Goal: Transaction & Acquisition: Find a FROG® Dealer | Get Fresh Mineral Water®

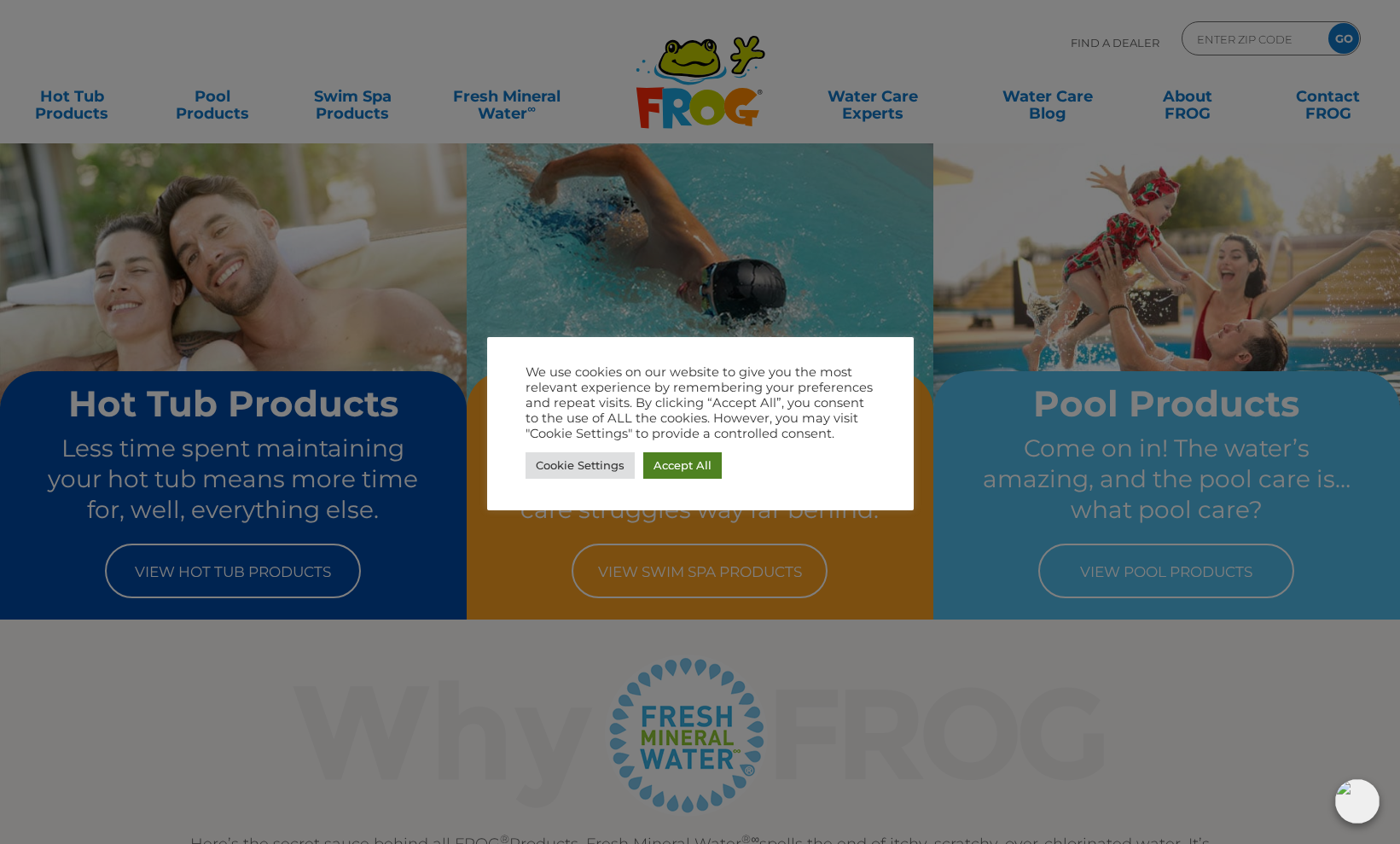
click at [678, 467] on link "Accept All" at bounding box center [682, 466] width 79 height 27
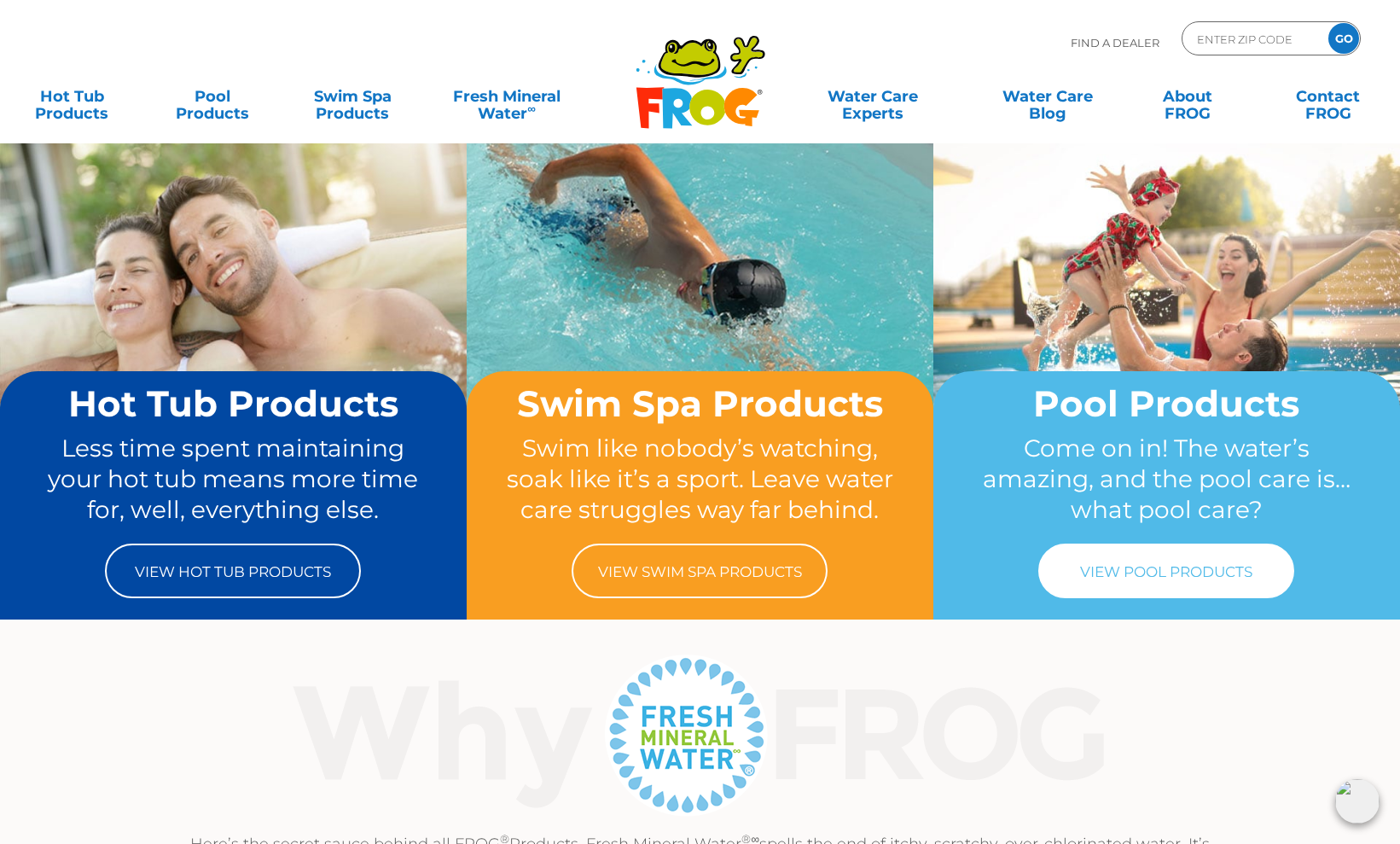
click at [1137, 573] on link "View Pool Products" at bounding box center [1166, 570] width 256 height 55
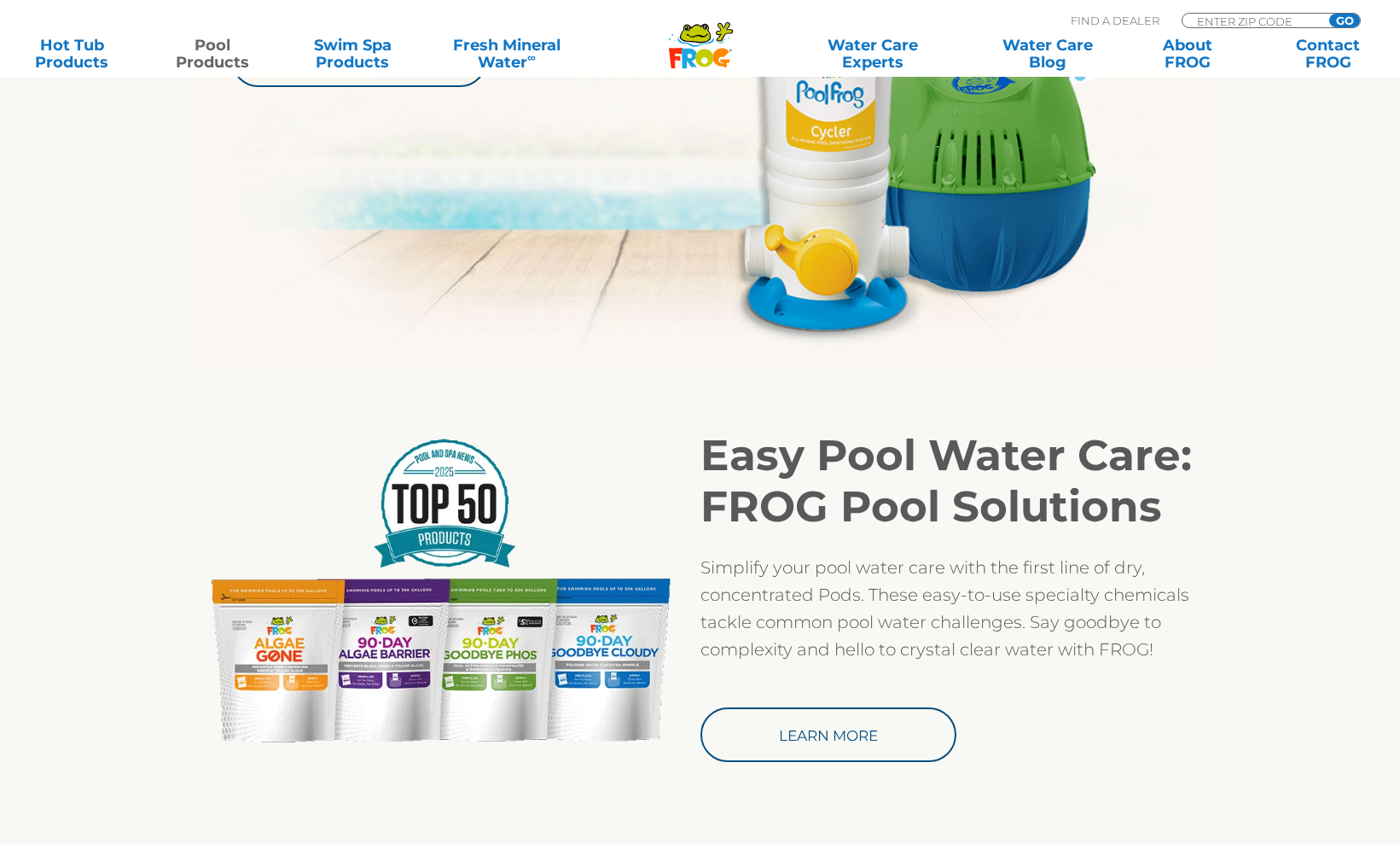
scroll to position [1110, 0]
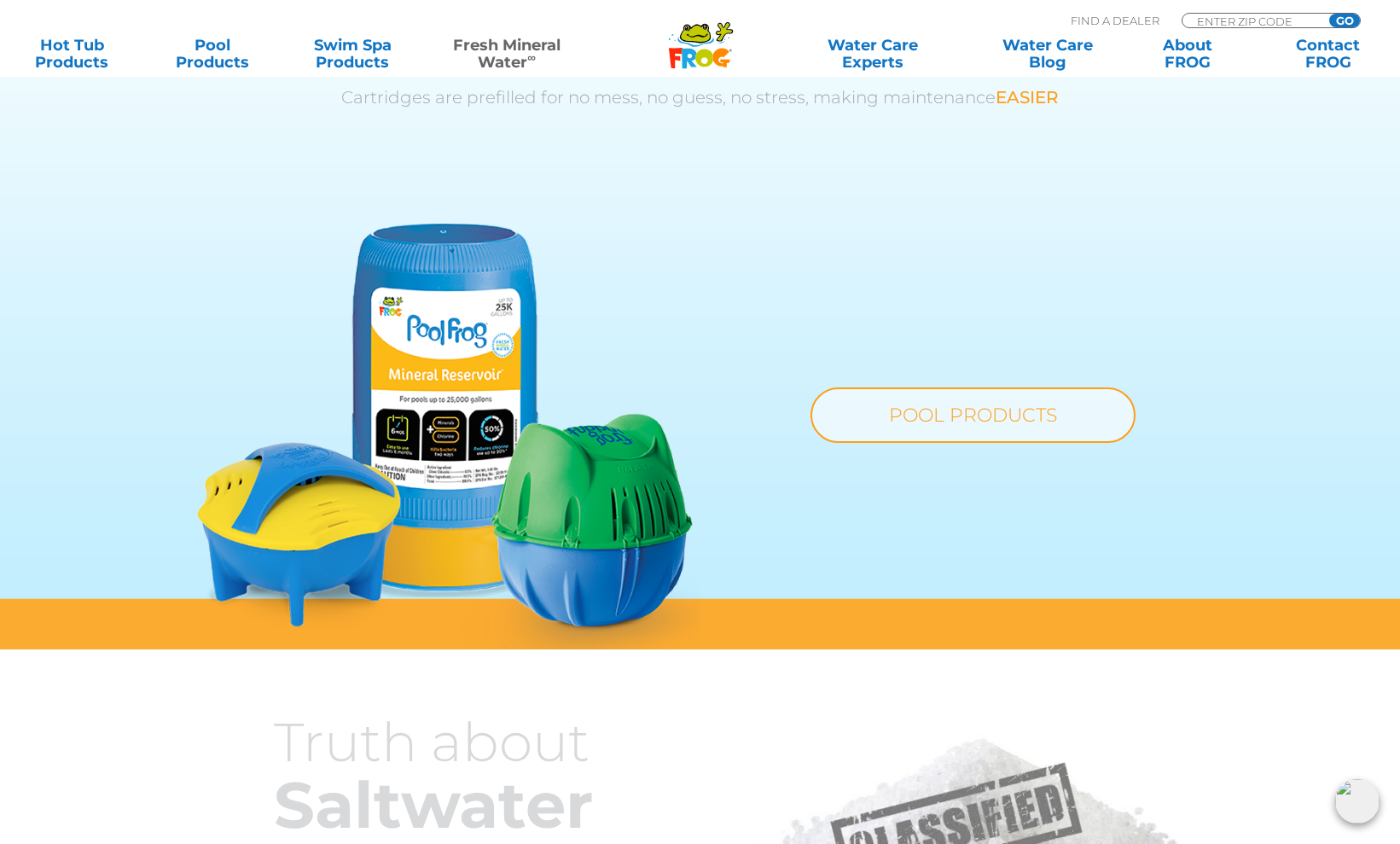
scroll to position [757, 0]
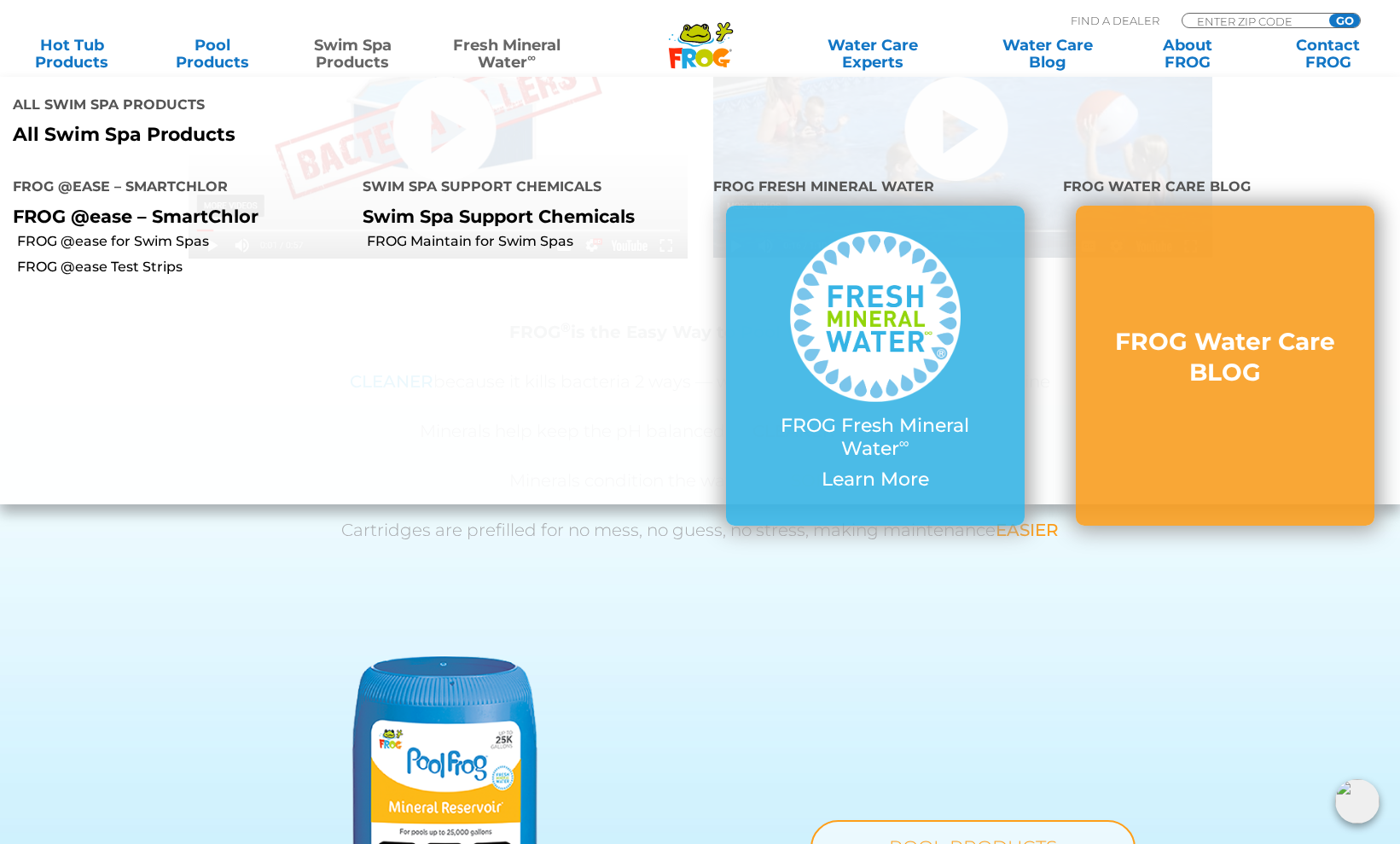
click at [350, 51] on link "Swim Spa Products" at bounding box center [352, 53] width 109 height 34
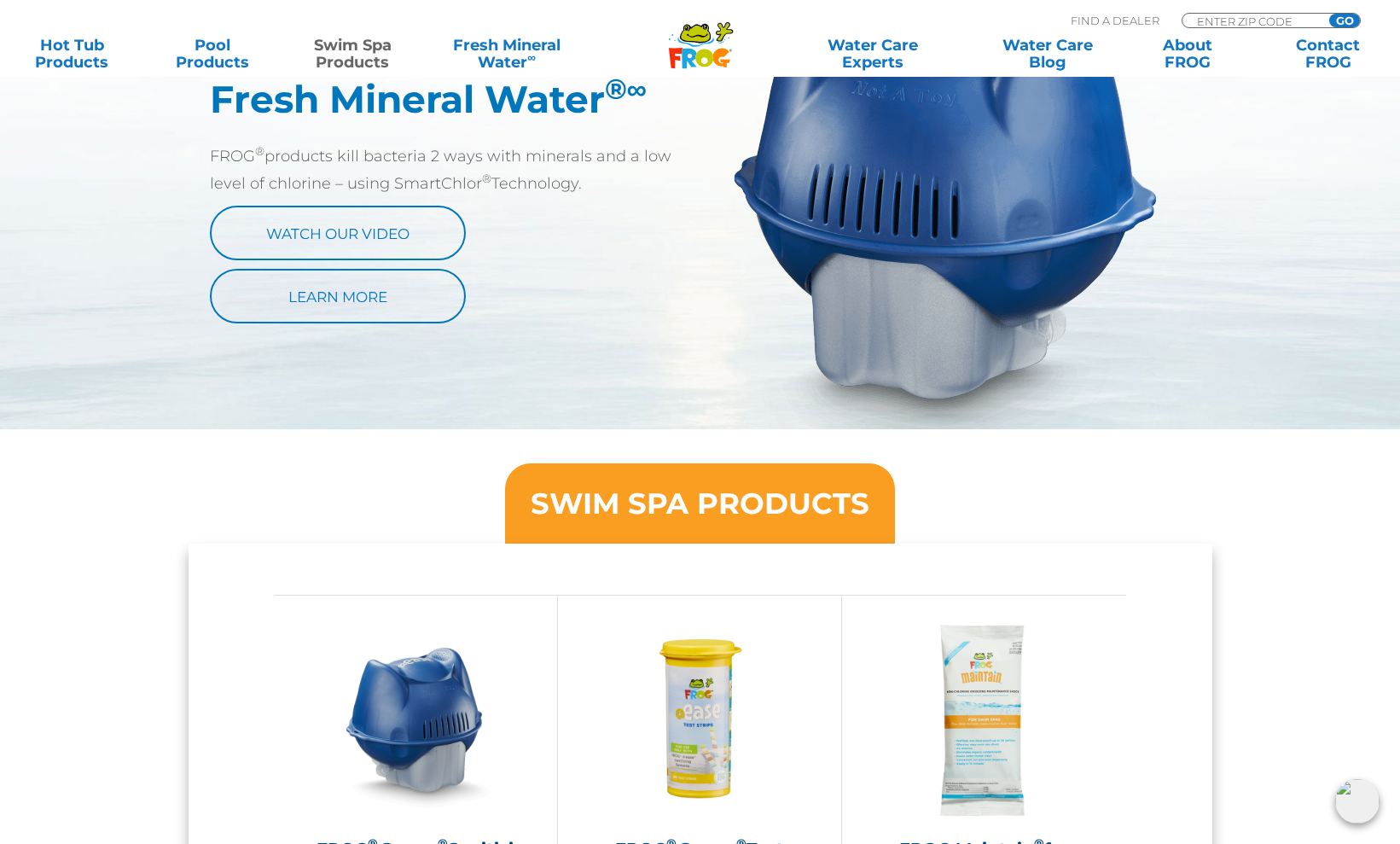
scroll to position [873, 0]
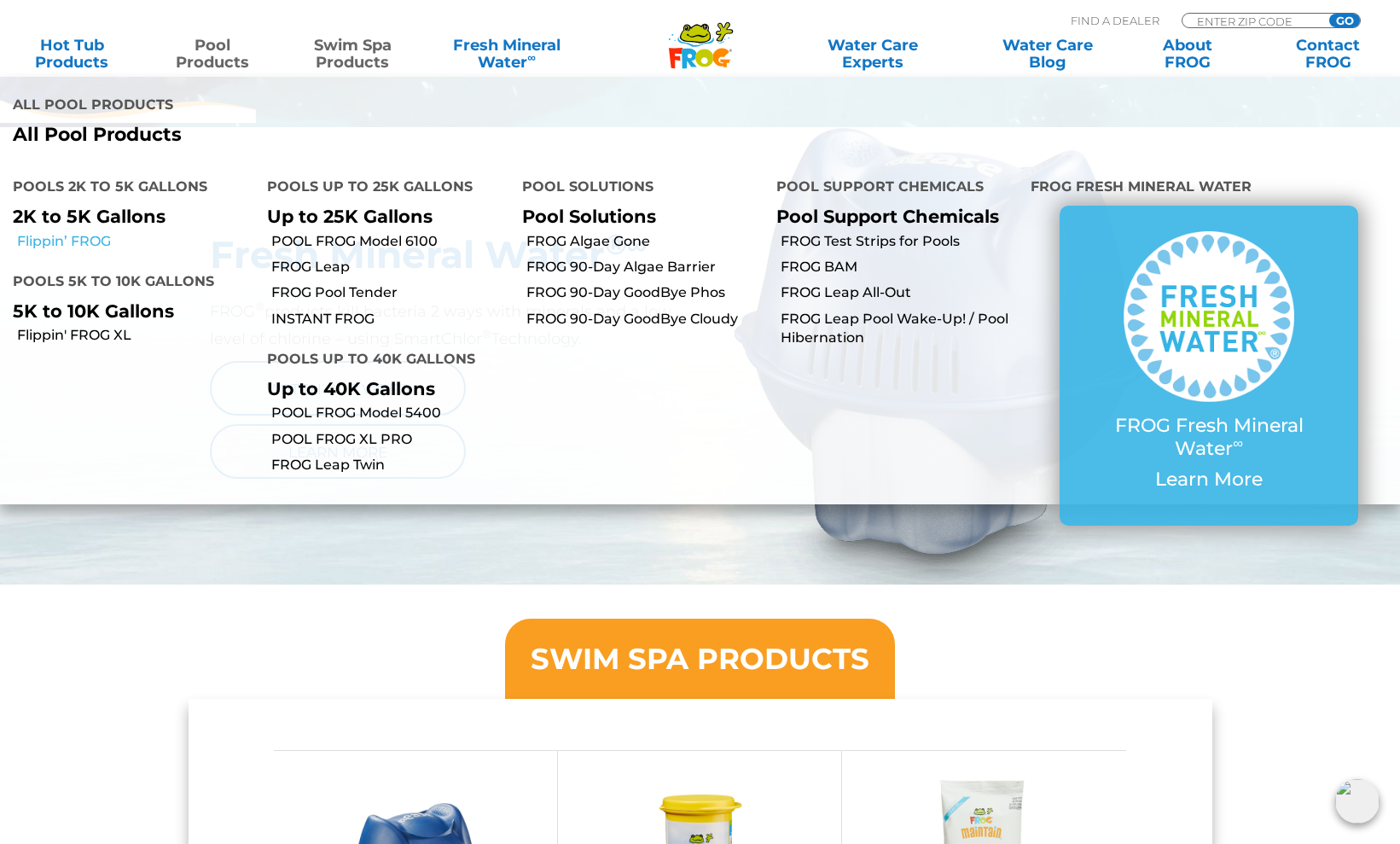
click at [87, 241] on link "Flippin’ FROG" at bounding box center [136, 242] width 237 height 19
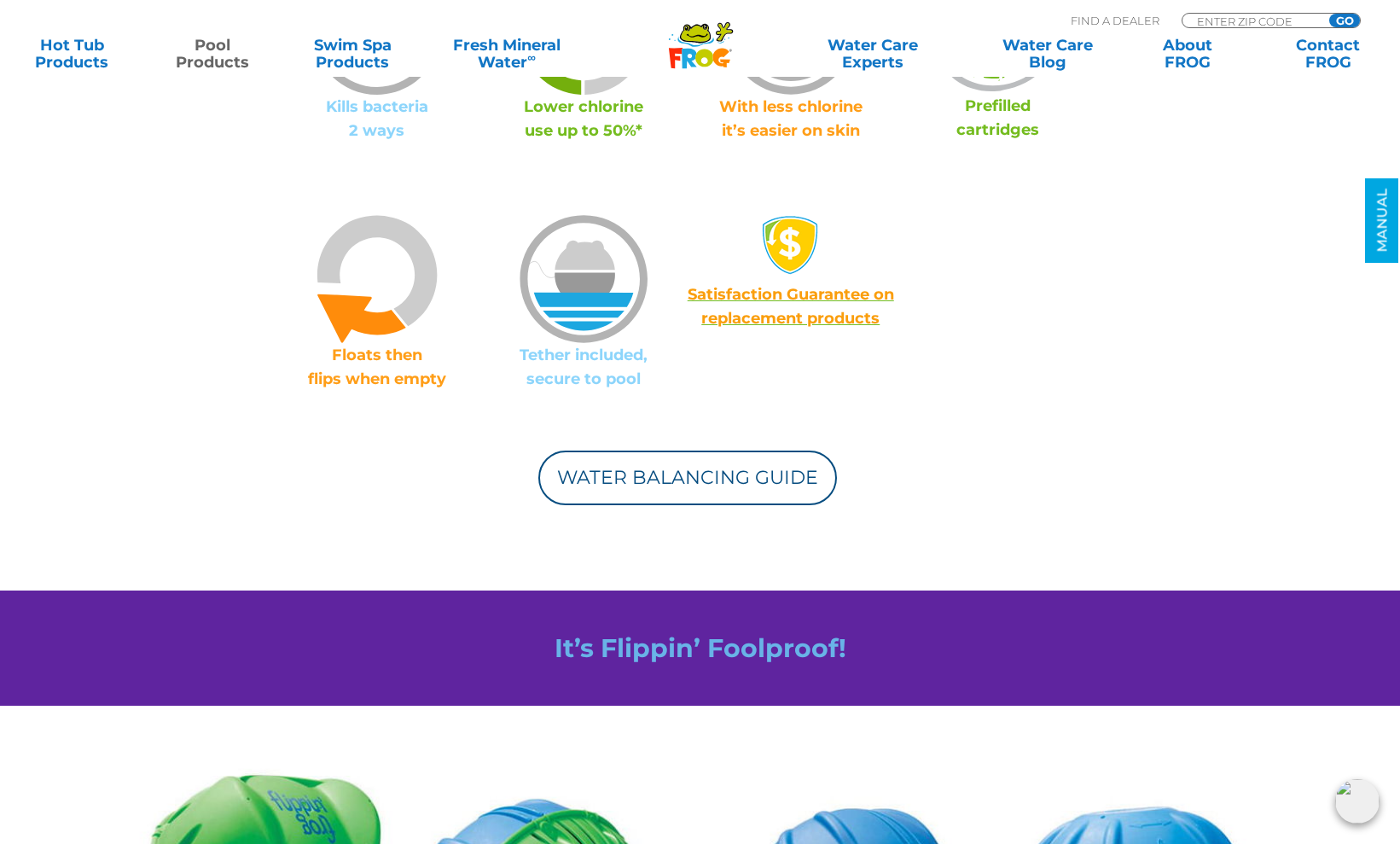
scroll to position [1379, 0]
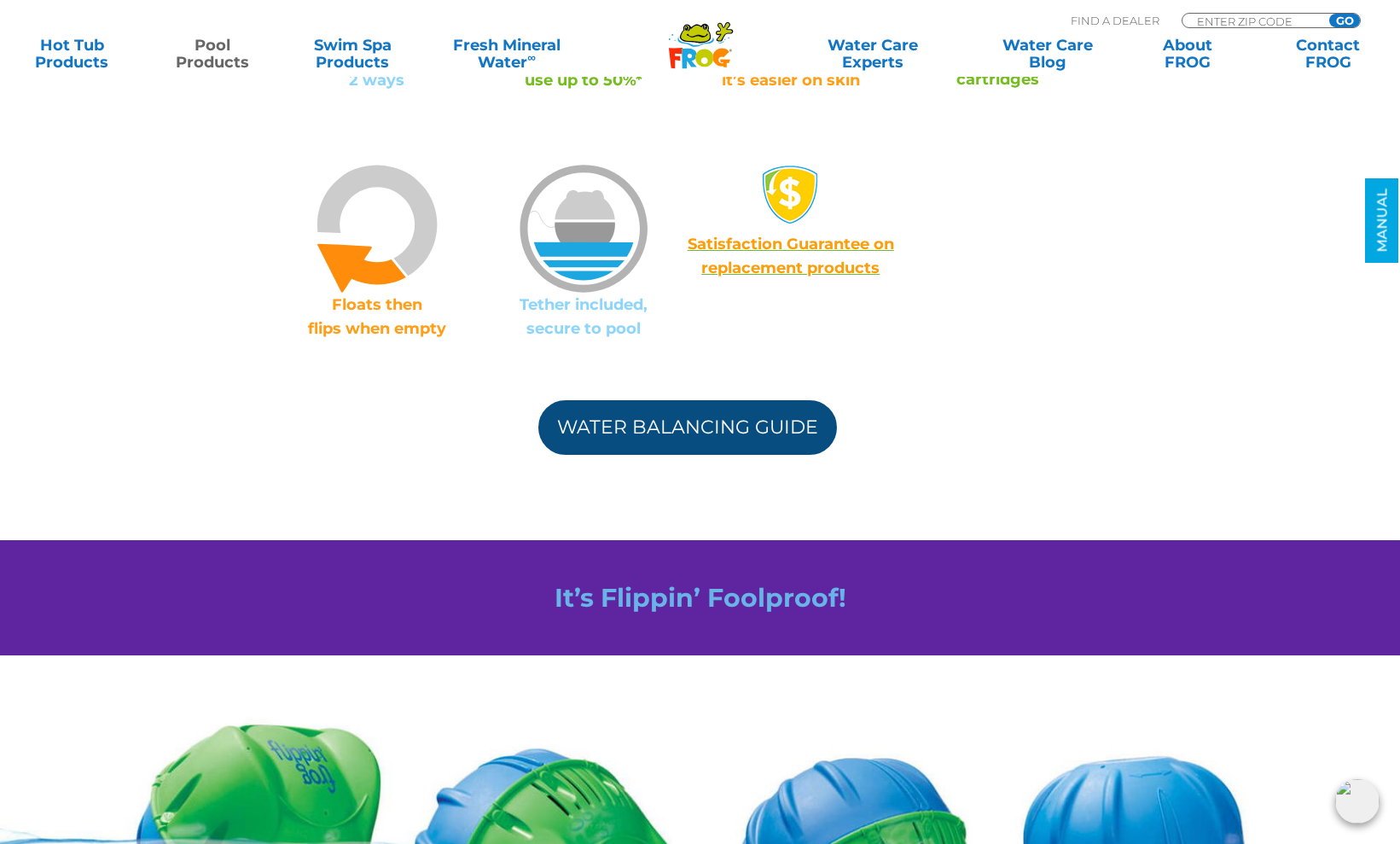
click at [703, 415] on link "Water Balancing Guide" at bounding box center [687, 427] width 299 height 55
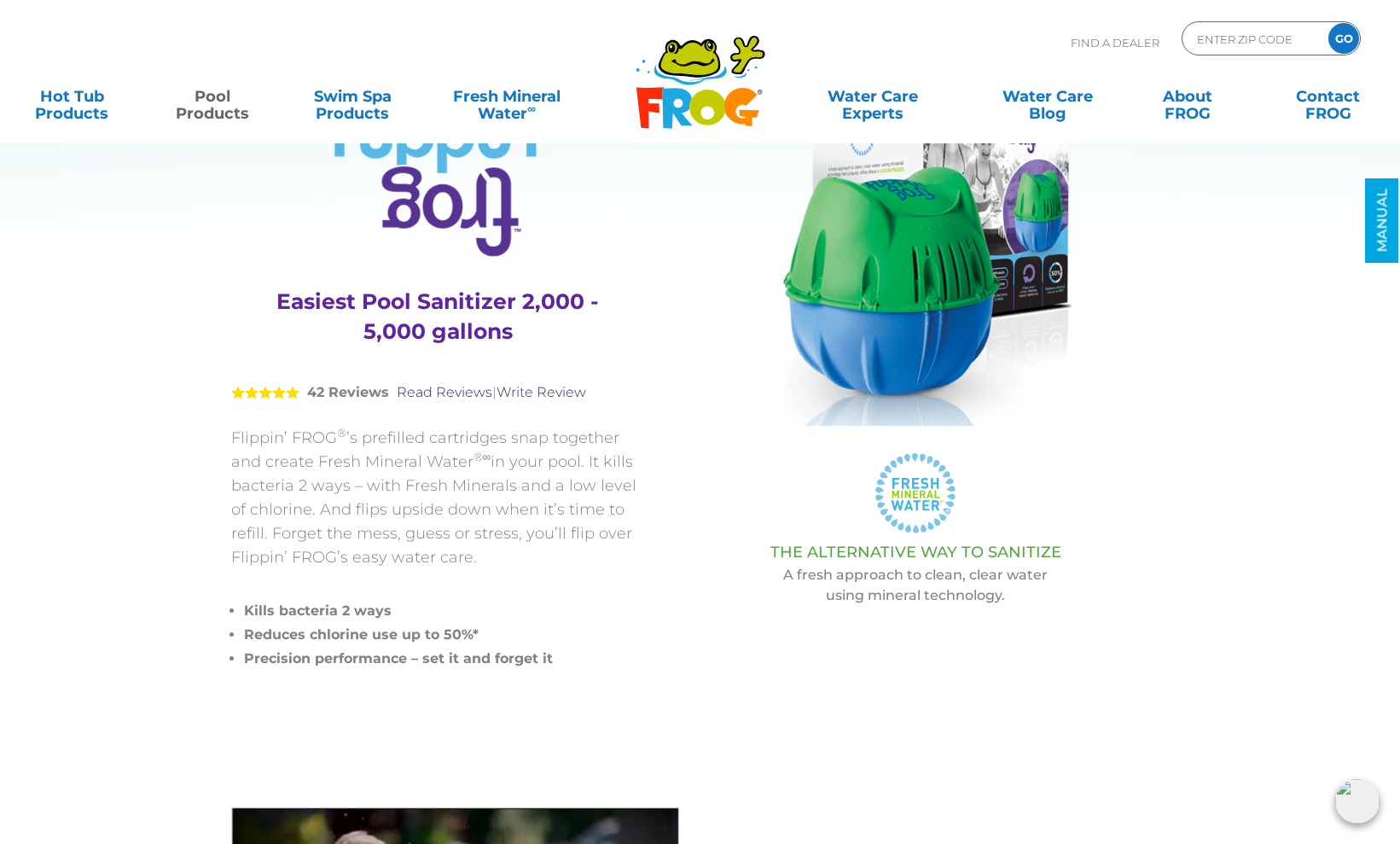
scroll to position [106, 0]
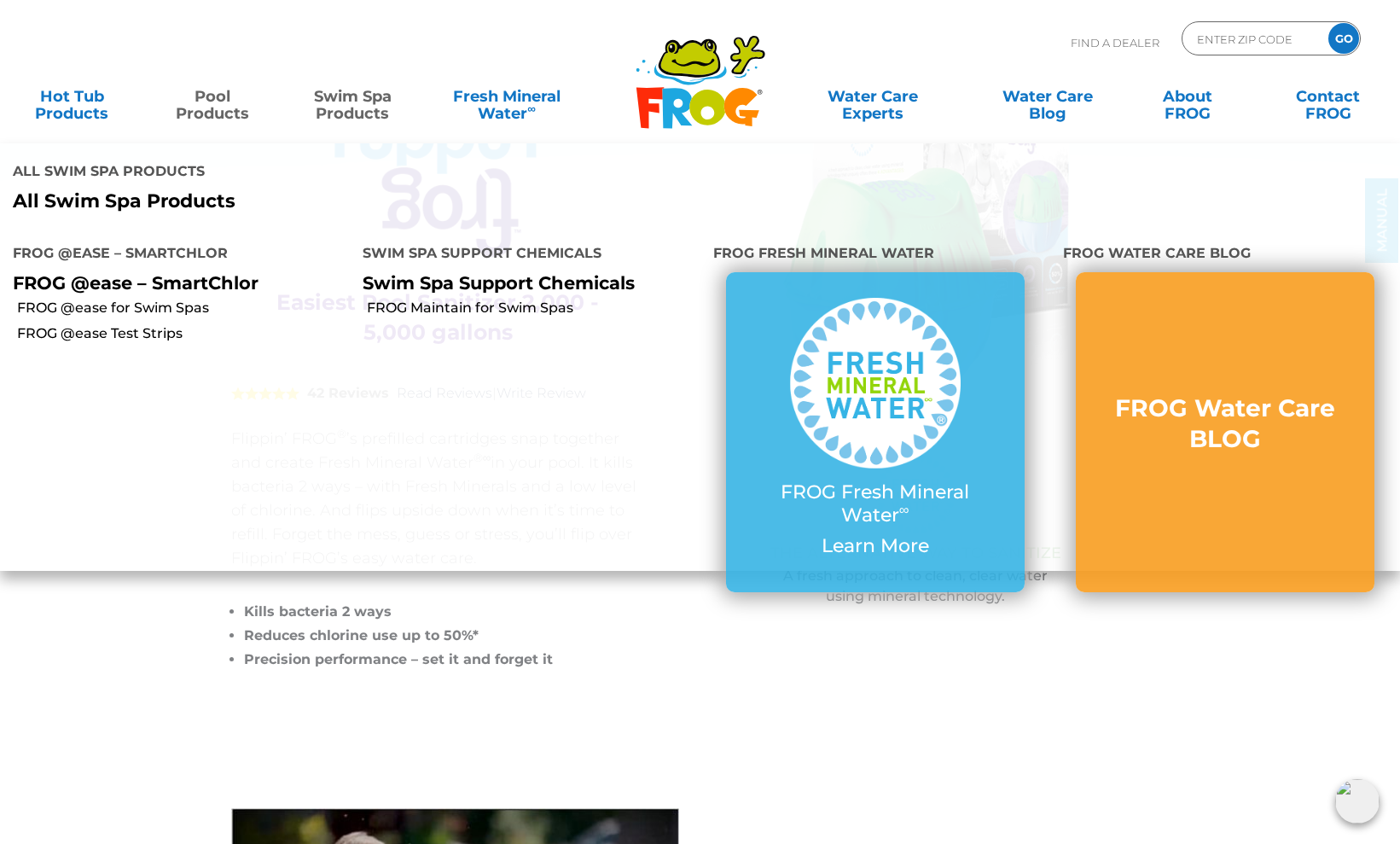
click at [349, 113] on link "Swim Spa Products" at bounding box center [352, 96] width 109 height 34
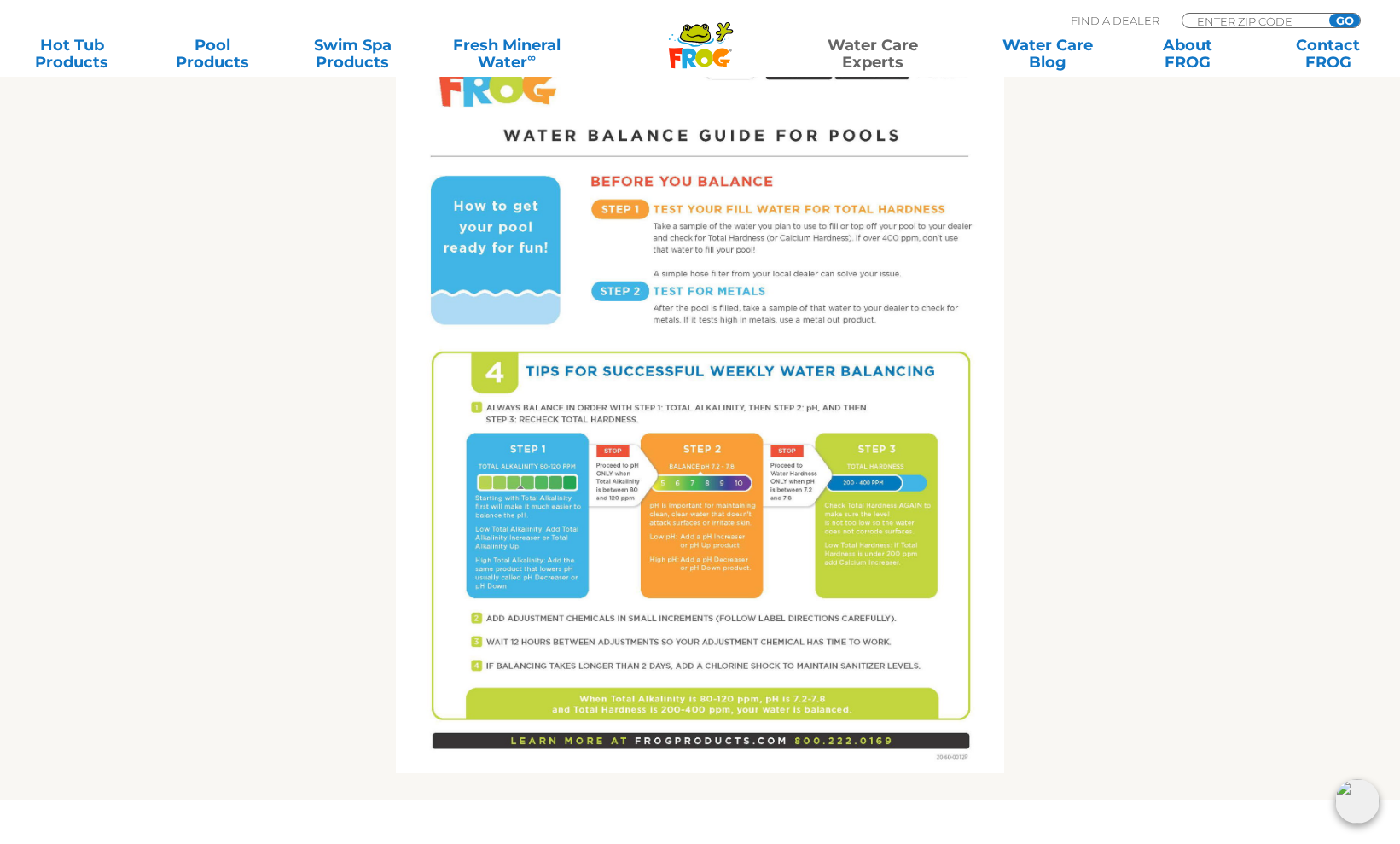
scroll to position [899, 0]
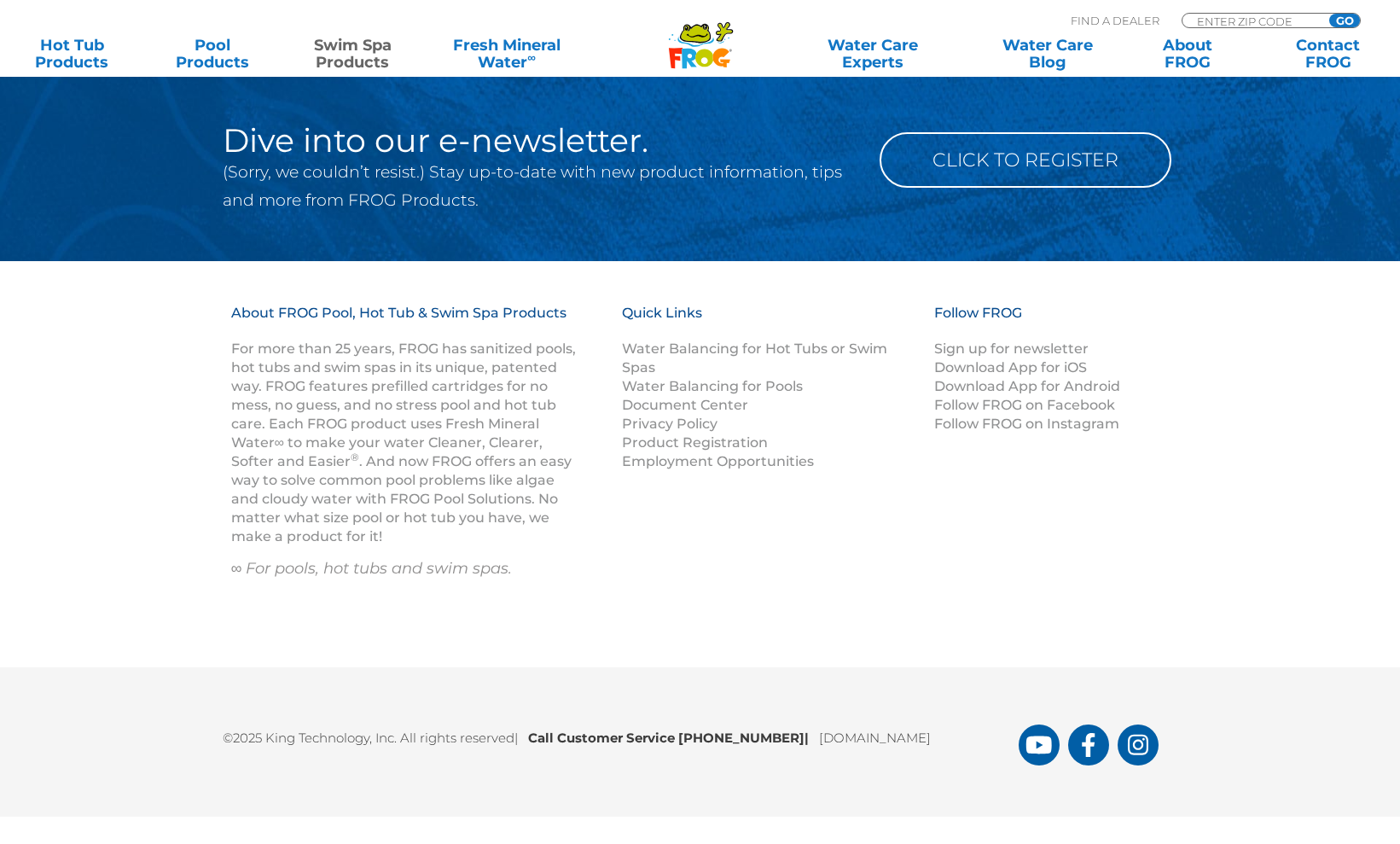
scroll to position [2403, 0]
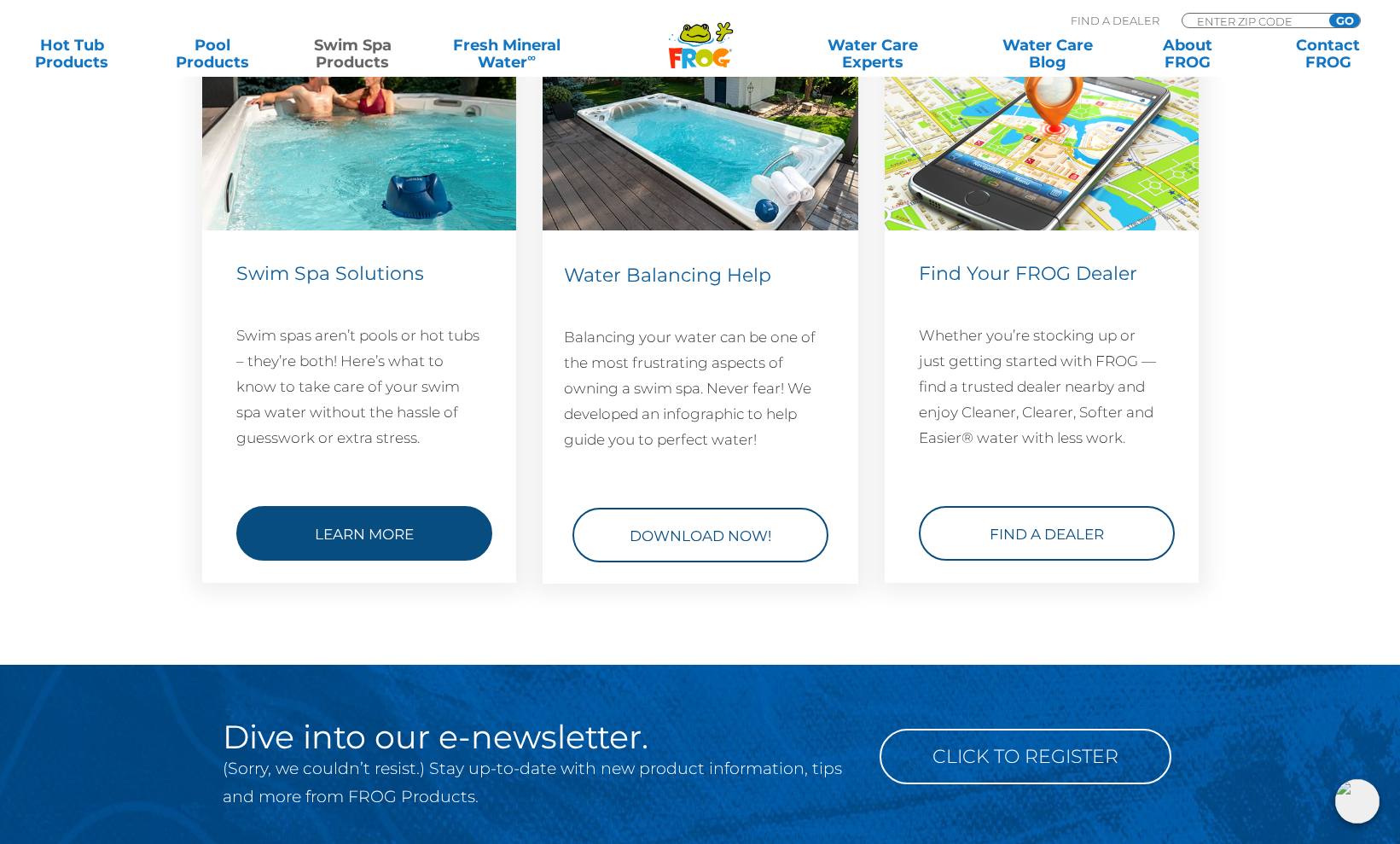
click at [414, 543] on link "Learn More" at bounding box center [364, 533] width 256 height 55
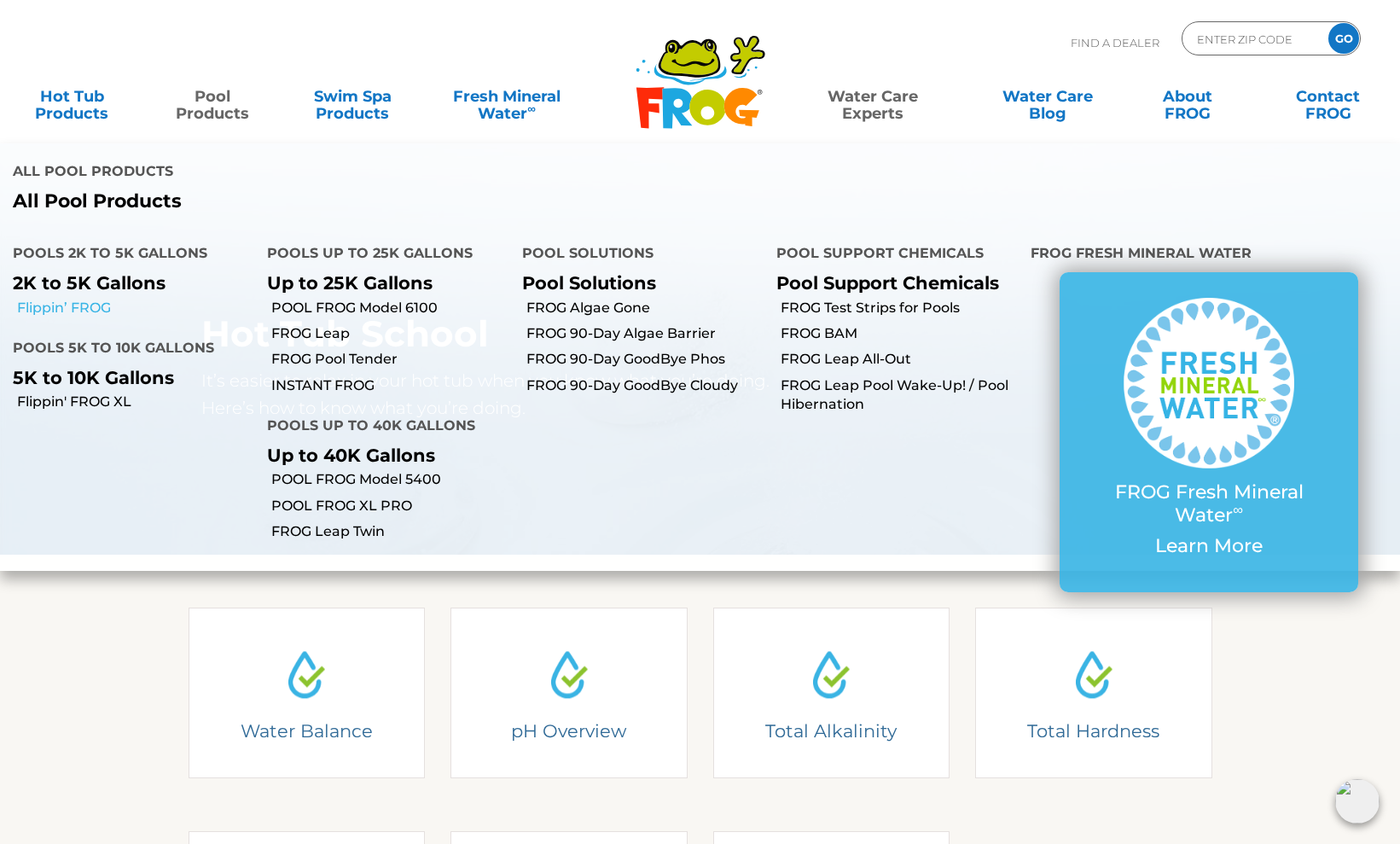
click at [98, 304] on link "Flippin’ FROG" at bounding box center [136, 308] width 237 height 19
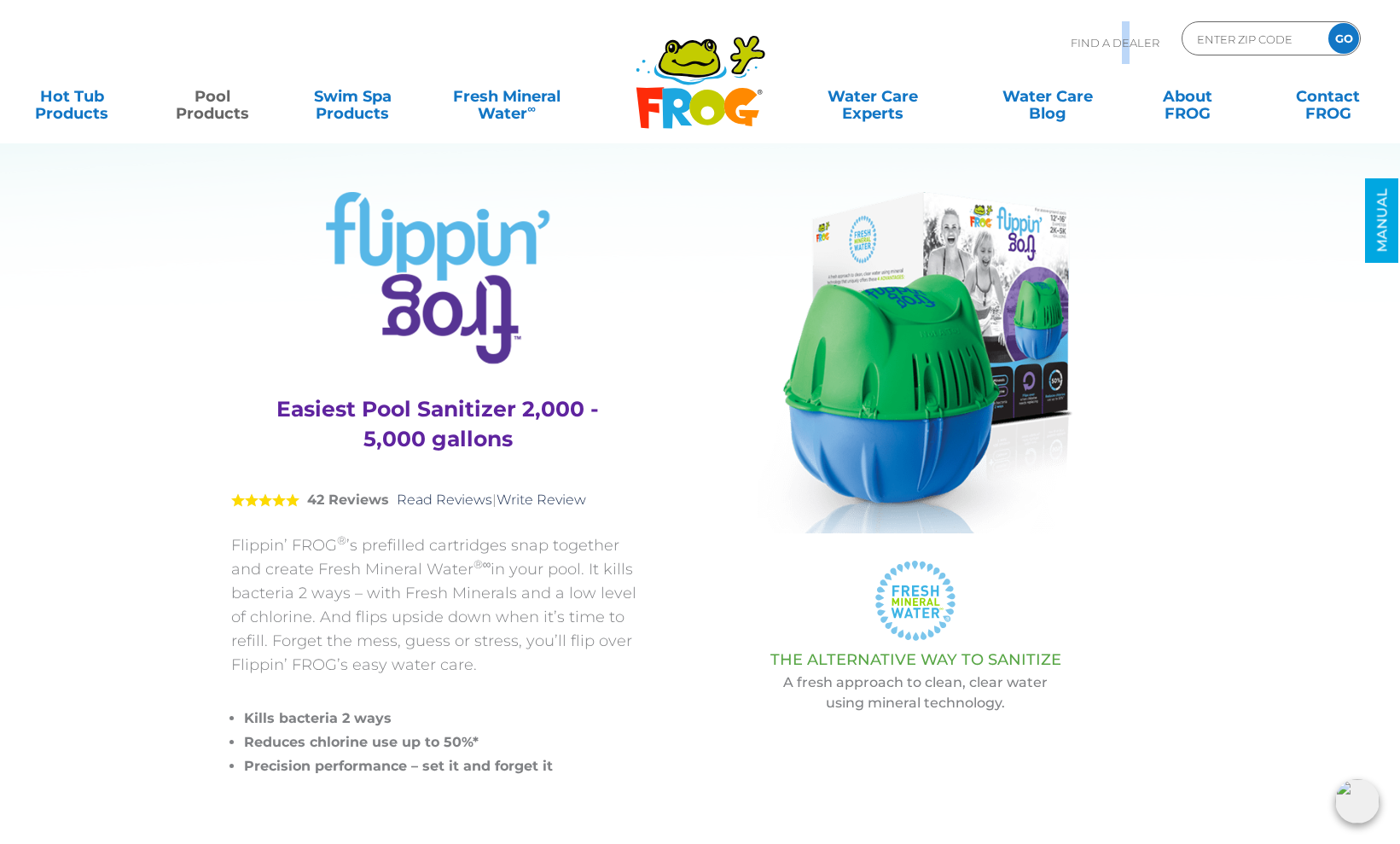
click at [1126, 45] on p "Find A Dealer" at bounding box center [1114, 42] width 89 height 42
click at [1212, 43] on input "Zip Code Form" at bounding box center [1252, 39] width 115 height 25
type input "70592"
click at [1344, 38] on input "GO" at bounding box center [1343, 38] width 30 height 30
click at [1350, 43] on input "GO" at bounding box center [1343, 38] width 30 height 30
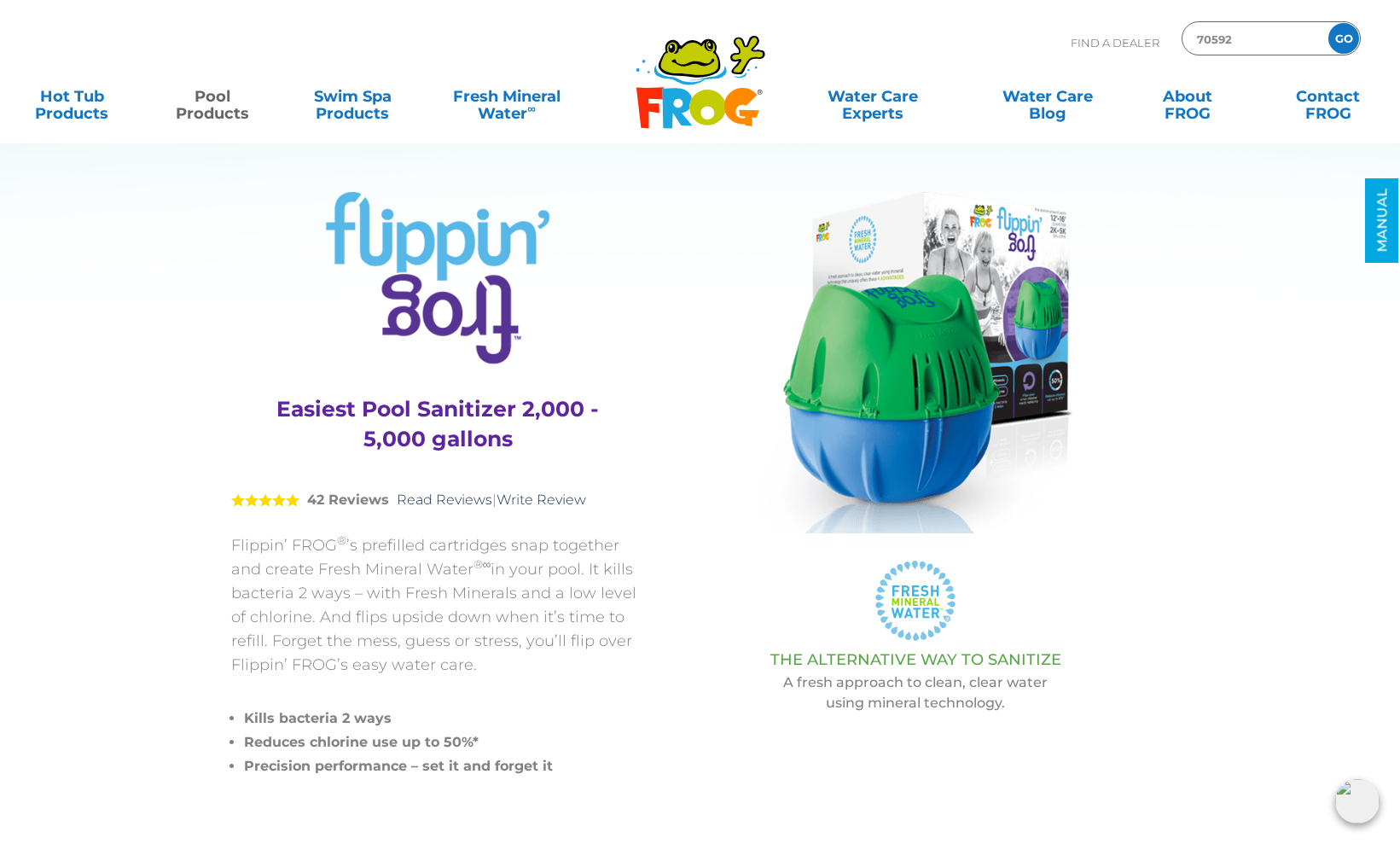
click at [1345, 41] on input "GO" at bounding box center [1343, 38] width 30 height 30
click at [1340, 38] on input "GO" at bounding box center [1343, 38] width 30 height 30
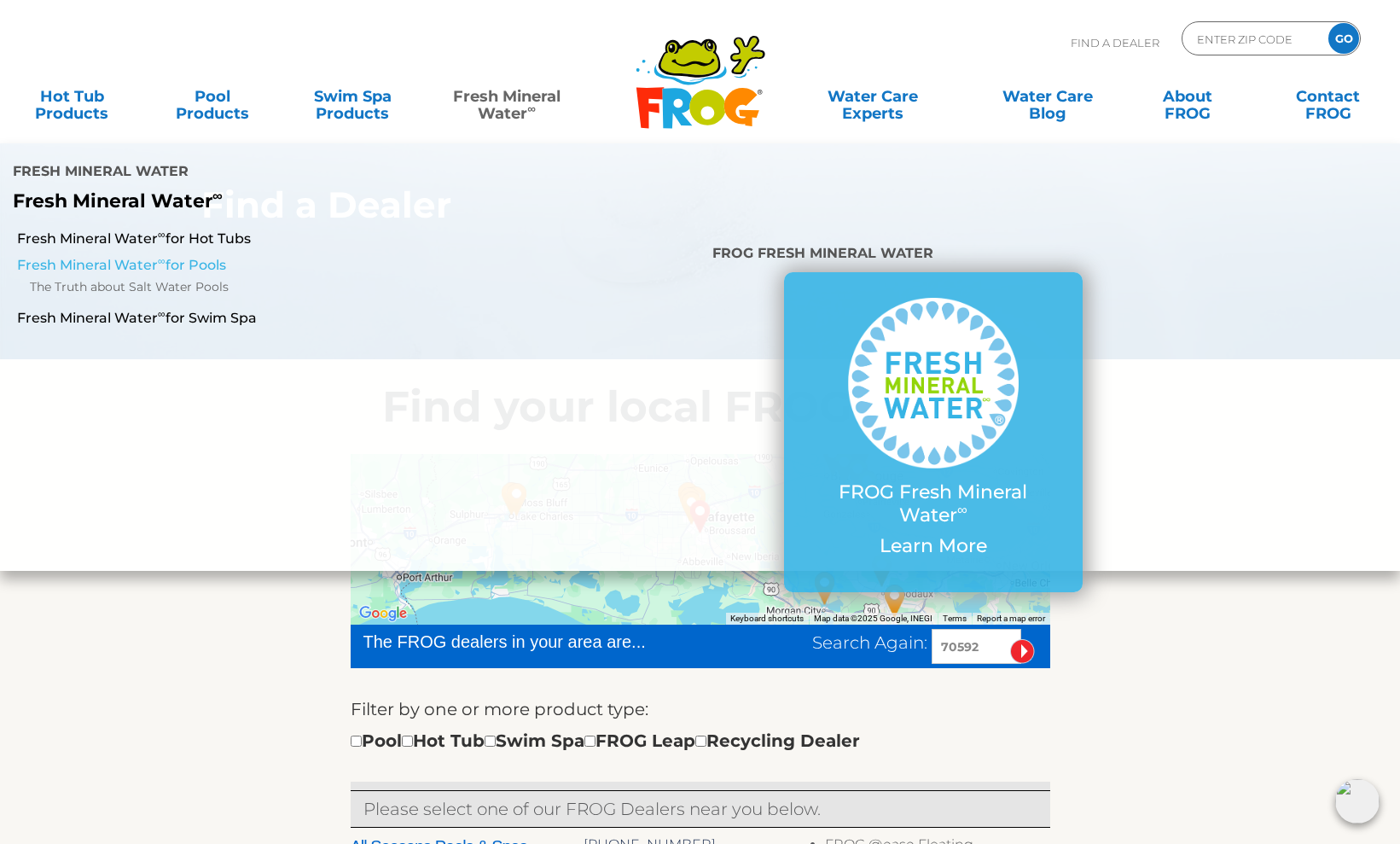
click at [91, 263] on link "Fresh Mineral Water ∞ for Pools" at bounding box center [242, 266] width 450 height 19
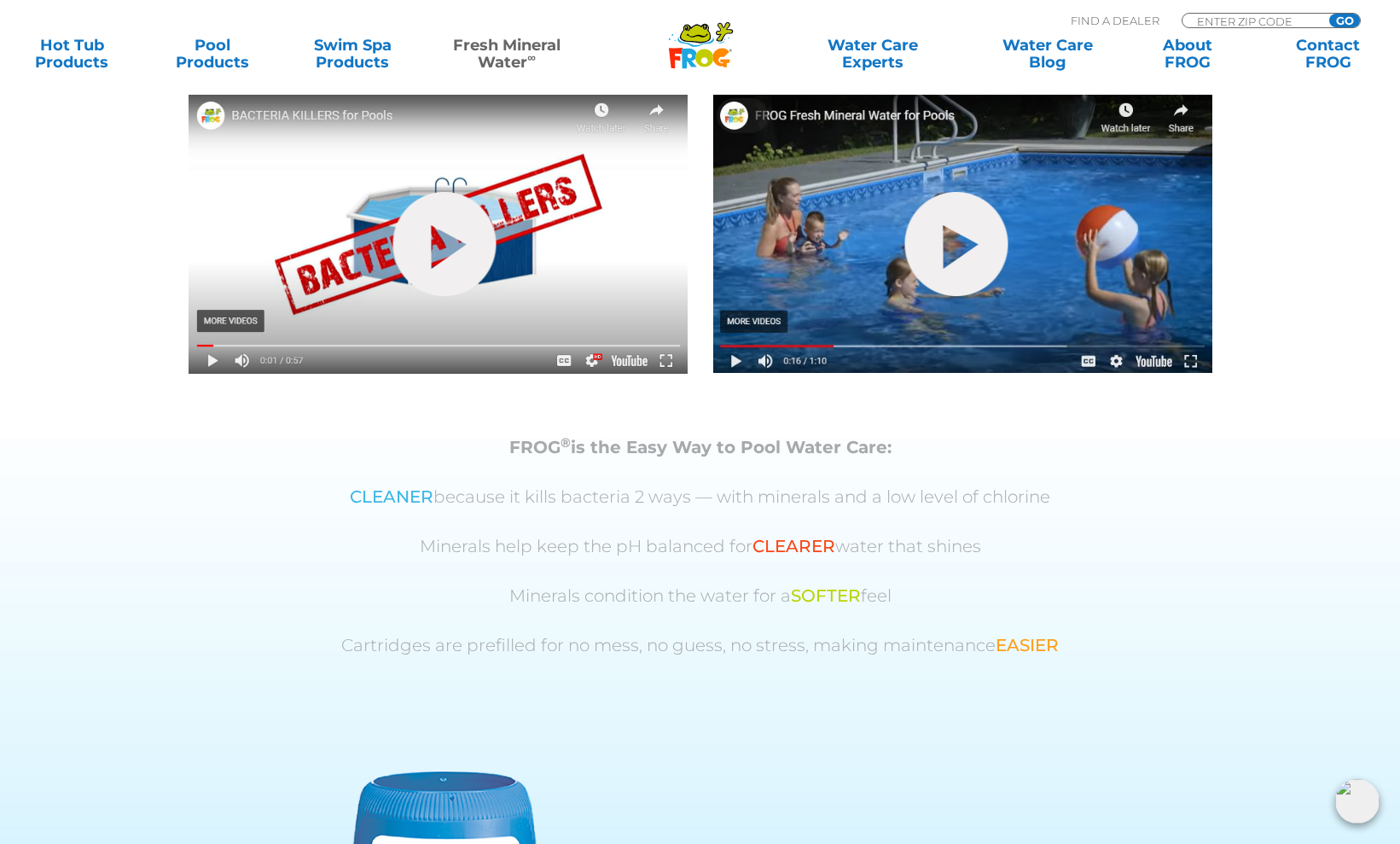
scroll to position [444, 0]
